Goal: Task Accomplishment & Management: Use online tool/utility

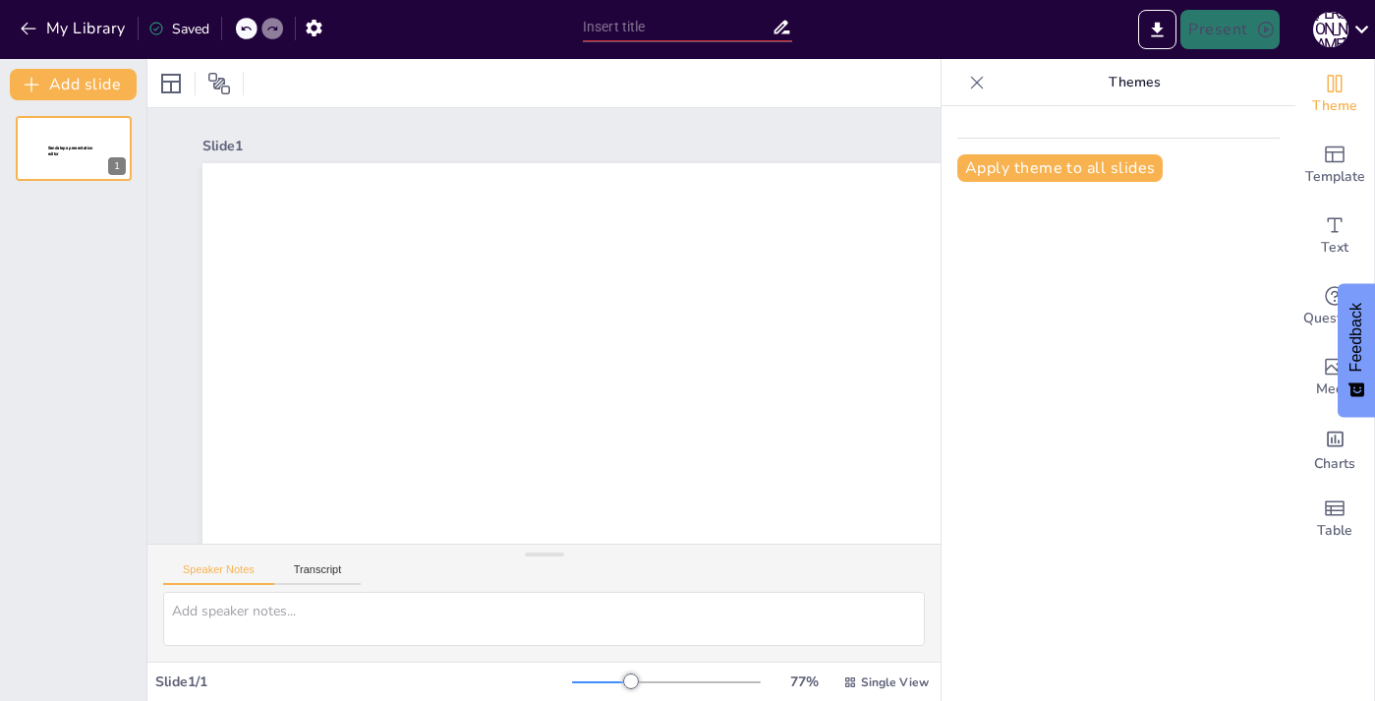
type input "New Sendsteps"
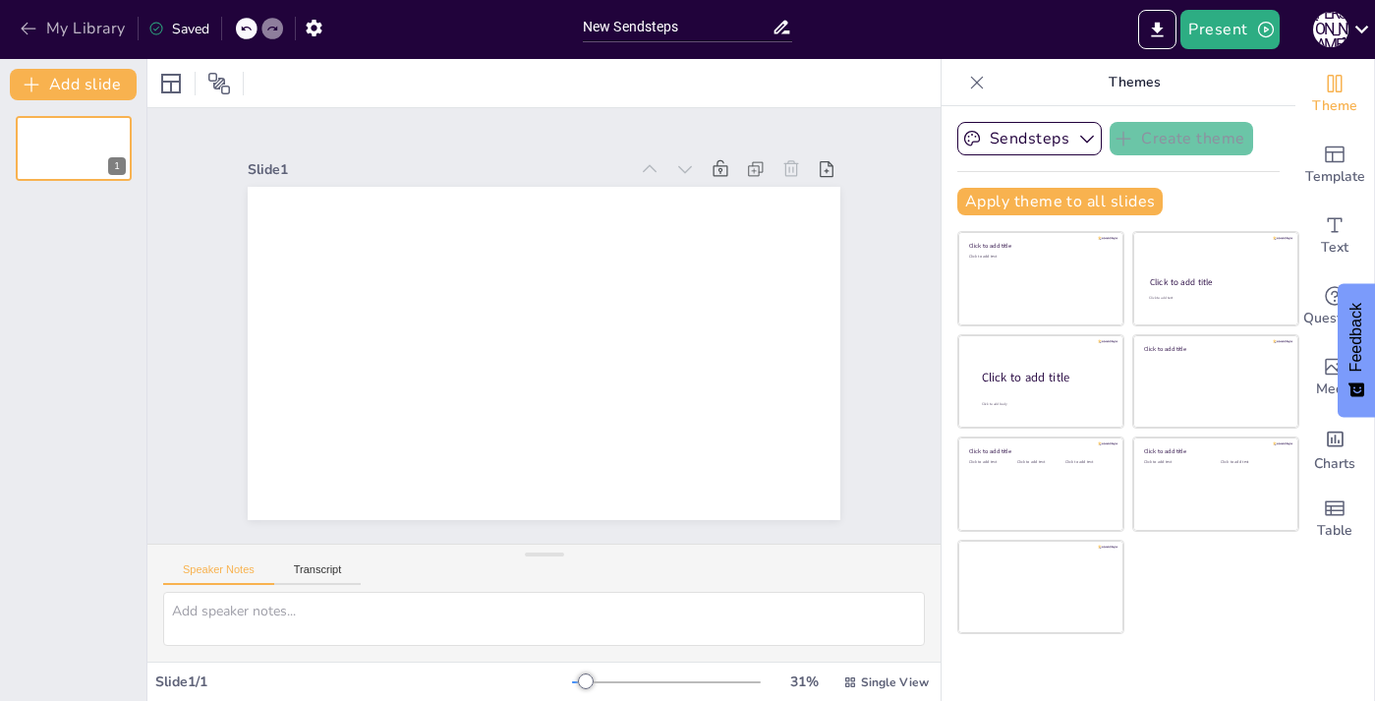
click at [118, 20] on button "My Library" at bounding box center [74, 28] width 119 height 31
